Goal: Transaction & Acquisition: Purchase product/service

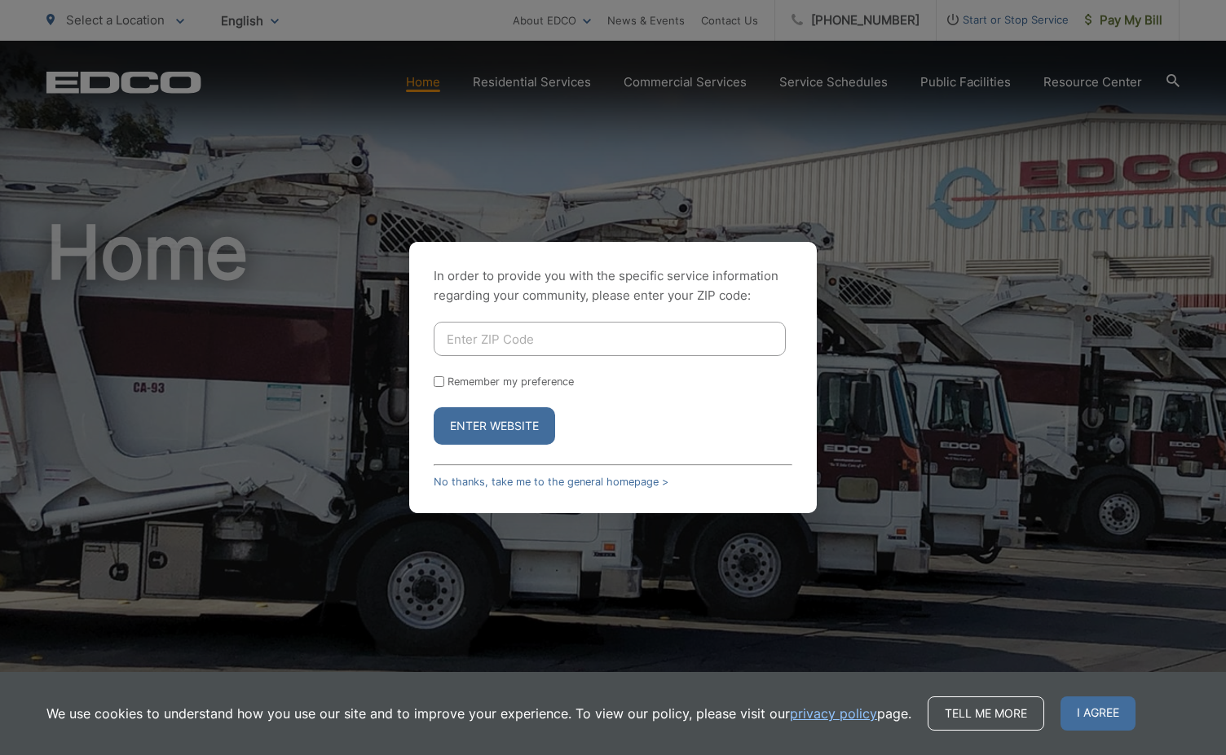
click at [469, 336] on input "Enter ZIP Code" at bounding box center [609, 339] width 352 height 34
type input "92026"
click at [473, 423] on button "Enter Website" at bounding box center [493, 425] width 121 height 37
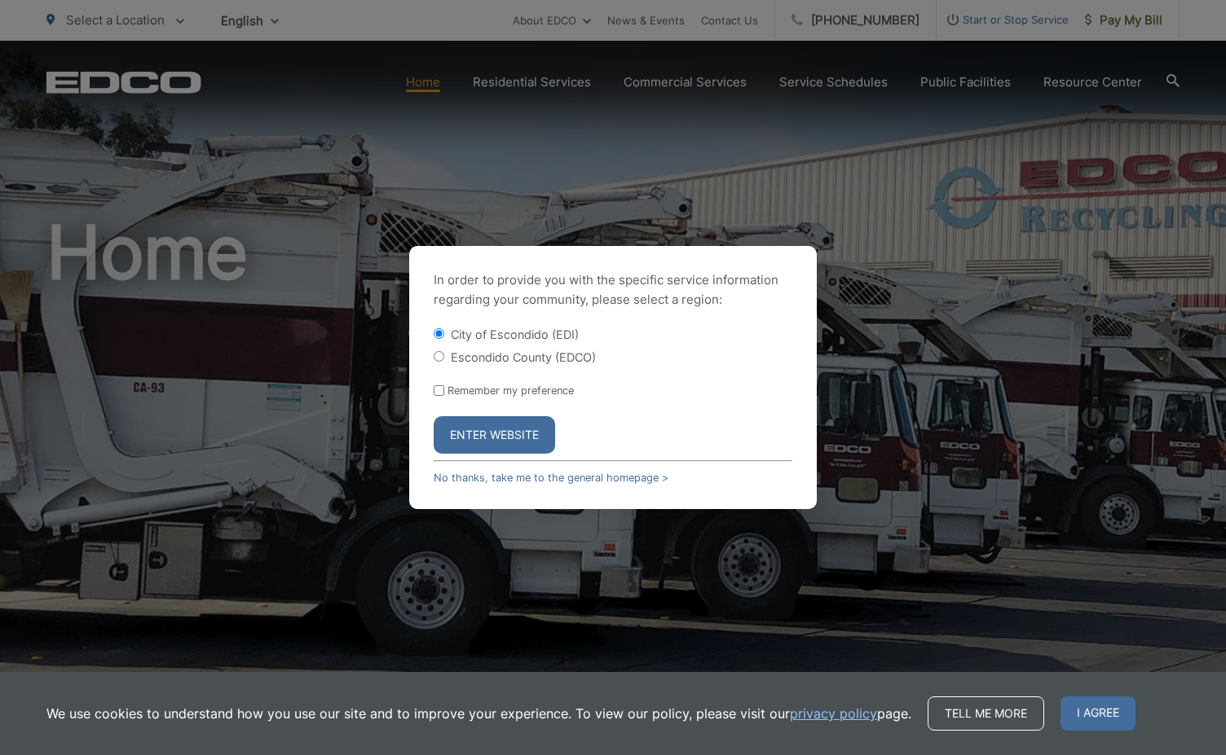
click at [497, 359] on label "Escondido County (EDCO)" at bounding box center [523, 357] width 145 height 14
click at [444, 359] on input "Escondido County (EDCO)" at bounding box center [438, 356] width 11 height 11
radio input "true"
click at [513, 477] on link "No thanks, take me to the general homepage >" at bounding box center [550, 478] width 235 height 12
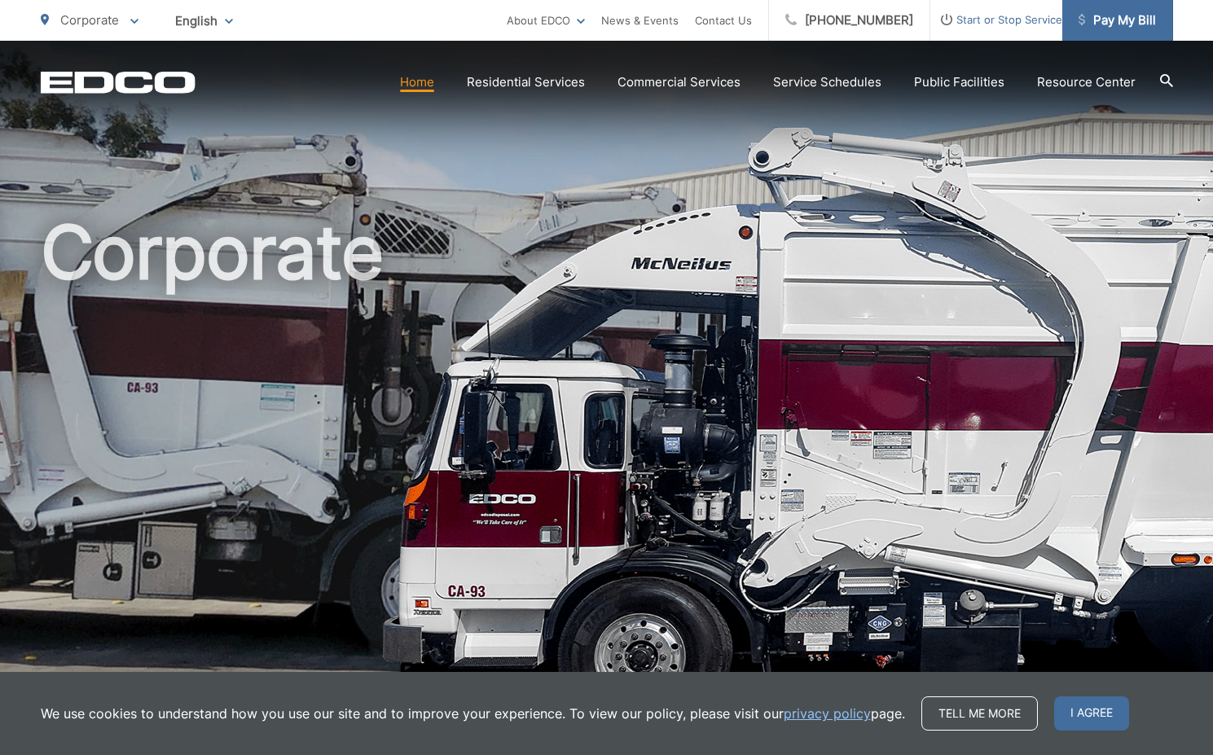
click at [1106, 28] on span "Pay My Bill" at bounding box center [1117, 21] width 77 height 20
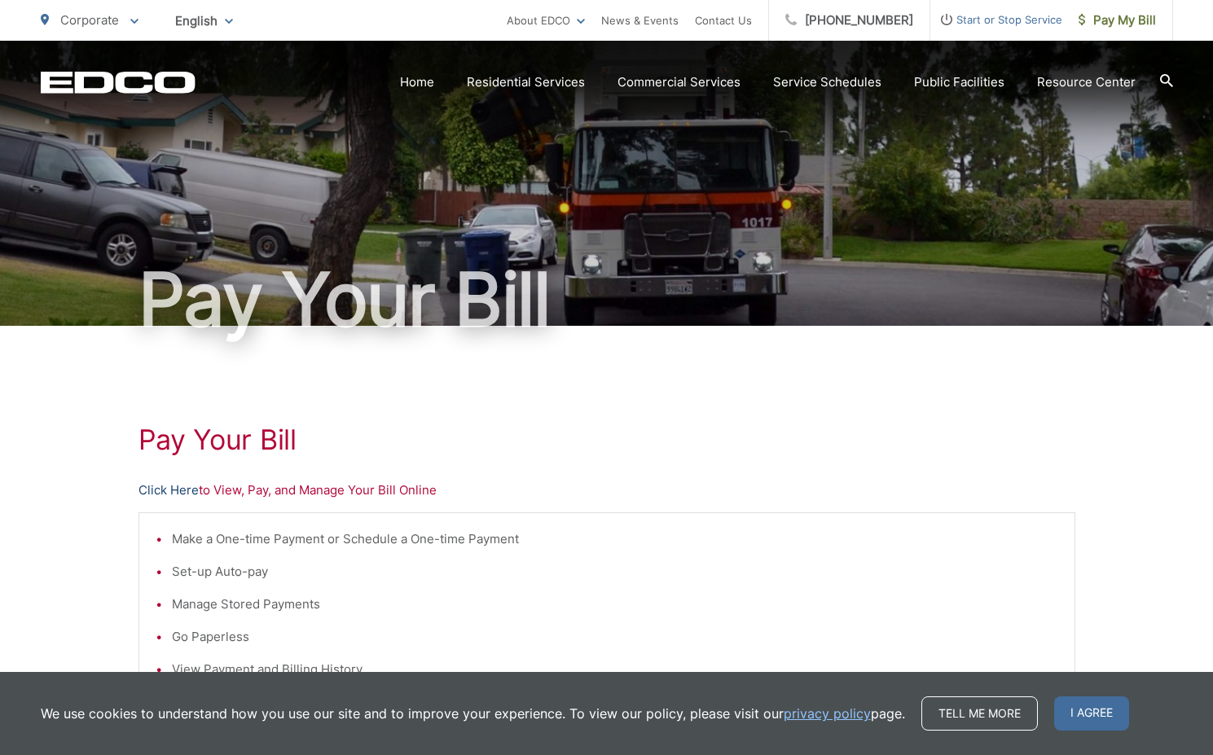
click at [172, 483] on link "Click Here" at bounding box center [169, 491] width 60 height 20
